Goal: Transaction & Acquisition: Purchase product/service

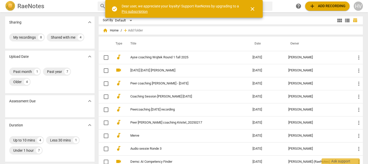
click at [324, 4] on span "add Add recording" at bounding box center [327, 6] width 36 height 6
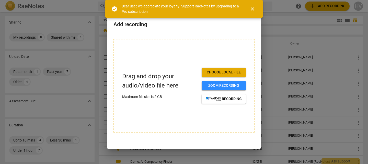
click at [226, 74] on span "Choose local file" at bounding box center [224, 72] width 36 height 5
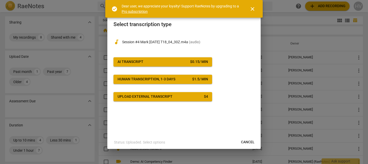
click at [166, 59] on button "AI Transcript $ 0.15 / min" at bounding box center [162, 61] width 99 height 9
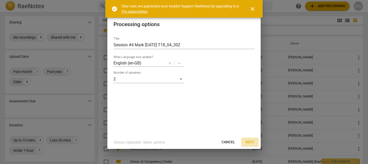
click at [253, 140] on span "Next" at bounding box center [249, 142] width 9 height 5
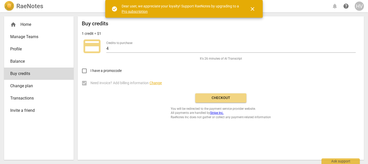
click at [225, 97] on span "Checkout" at bounding box center [220, 97] width 43 height 5
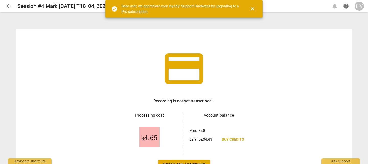
drag, startPoint x: 320, startPoint y: 80, endPoint x: 317, endPoint y: 59, distance: 21.5
click at [317, 59] on div "credit_card Recording is not yet transcribed... Processing cost $ 4.65 Account …" at bounding box center [183, 107] width 335 height 156
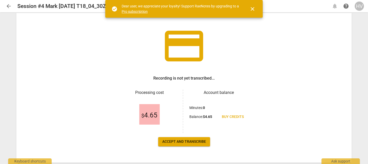
scroll to position [25, 0]
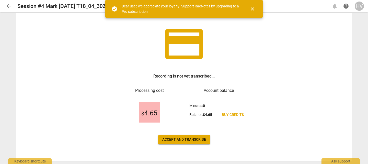
click at [169, 135] on button "Accept and transcribe" at bounding box center [184, 139] width 52 height 9
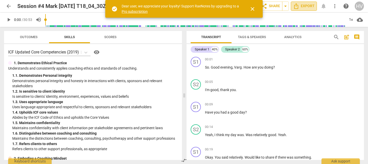
click at [300, 7] on span "Export" at bounding box center [303, 6] width 21 height 6
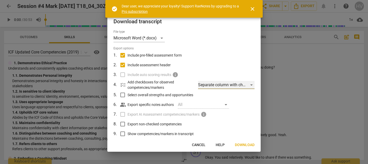
click at [220, 85] on div "Separate column with check marks" at bounding box center [226, 85] width 56 height 8
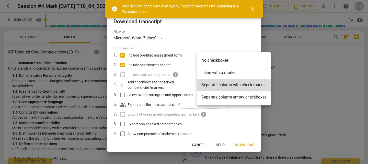
click at [234, 99] on li "Separate column empty checkboxes" at bounding box center [233, 97] width 73 height 12
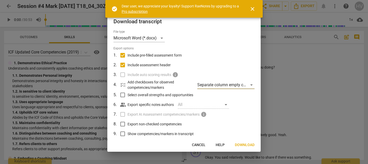
click at [123, 74] on label "Include auto scoring results info" at bounding box center [184, 75] width 134 height 10
click at [174, 74] on span "info" at bounding box center [175, 75] width 6 height 6
click at [157, 134] on span "Show competencies/markers in transcript" at bounding box center [160, 133] width 66 height 5
click at [127, 134] on input "Show competencies/markers in transcript" at bounding box center [123, 134] width 10 height 10
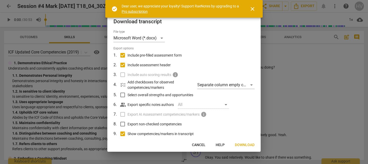
scroll to position [0, 0]
click at [201, 144] on span "Cancel" at bounding box center [199, 144] width 14 height 5
checkbox input "false"
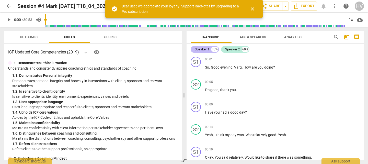
click at [203, 51] on div "Speaker 1" at bounding box center [202, 49] width 15 height 5
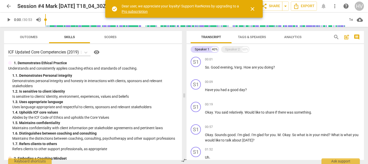
click at [252, 35] on span "Tags & Speakers" at bounding box center [252, 37] width 28 height 4
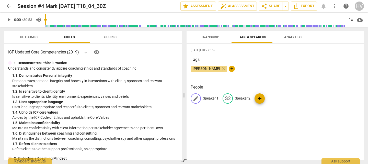
click at [207, 98] on p "Speaker 1" at bounding box center [211, 98] width 16 height 5
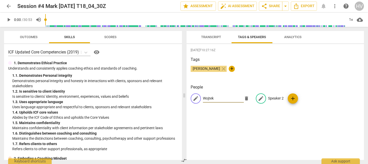
type input "Wojtek"
click at [272, 98] on p "Speaker 2" at bounding box center [276, 98] width 16 height 5
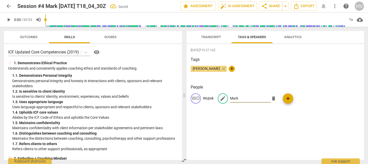
type input "Mark"
click at [214, 38] on span "Transcript" at bounding box center [211, 37] width 20 height 4
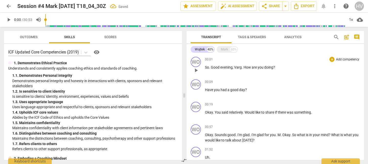
click at [238, 68] on span "Varg" at bounding box center [238, 67] width 8 height 4
click at [237, 67] on span "Varg" at bounding box center [238, 67] width 8 height 4
click at [241, 67] on span "arg" at bounding box center [238, 67] width 5 height 4
click at [262, 82] on div "00:09 + Add competency keyboard_arrow_right" at bounding box center [282, 81] width 155 height 5
click at [256, 39] on span "Tags & Speakers" at bounding box center [252, 37] width 28 height 4
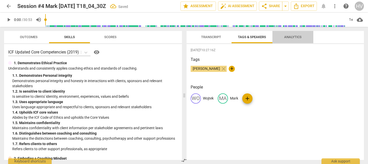
click at [279, 37] on span "Analytics" at bounding box center [293, 37] width 30 height 7
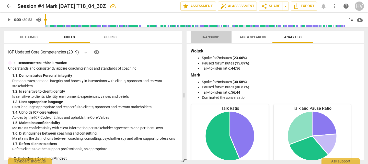
click at [207, 42] on button "Transcript" at bounding box center [211, 37] width 41 height 12
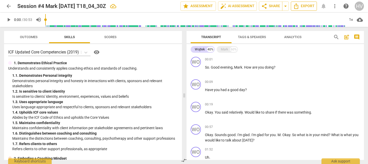
click at [304, 9] on span "Export" at bounding box center [303, 6] width 21 height 6
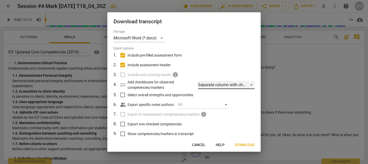
click at [216, 85] on div "Separate column with check marks" at bounding box center [226, 85] width 56 height 8
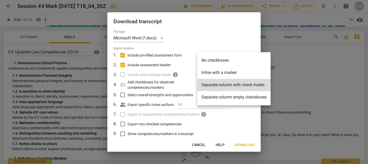
click at [141, 133] on div at bounding box center [184, 82] width 368 height 164
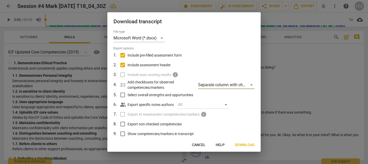
click at [121, 123] on input "Export non-checked competencies" at bounding box center [123, 124] width 10 height 10
checkbox input "true"
click at [124, 137] on input "Show competencies/markers in transcript" at bounding box center [123, 134] width 10 height 10
checkbox input "true"
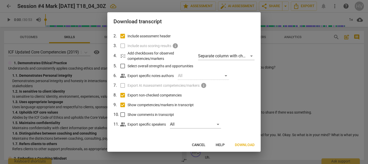
scroll to position [30, 0]
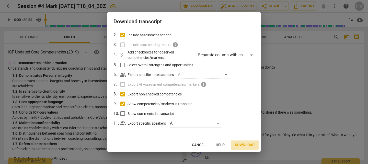
click at [245, 145] on span "Download" at bounding box center [245, 144] width 20 height 5
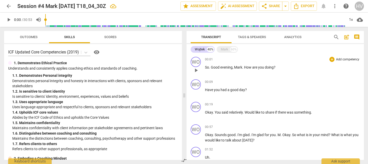
click at [285, 61] on div "00:01 + Add competency keyboard_arrow_right" at bounding box center [282, 59] width 155 height 5
click at [307, 9] on button "Export" at bounding box center [304, 6] width 26 height 9
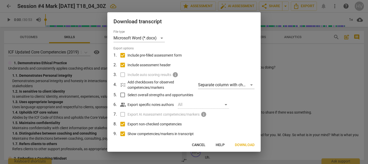
click at [123, 125] on input "Export non-checked competencies" at bounding box center [123, 124] width 10 height 10
checkbox input "false"
click at [122, 136] on input "Show competencies/markers in transcript" at bounding box center [123, 134] width 10 height 10
checkbox input "false"
click at [259, 120] on div "File type Microsoft Word (*.docx) Export options 1 . Include pre-filled assessm…" at bounding box center [183, 84] width 153 height 109
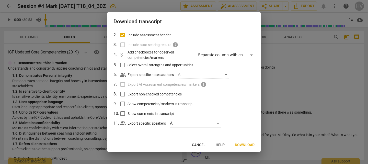
click at [248, 144] on span "Download" at bounding box center [245, 144] width 20 height 5
